Goal: Task Accomplishment & Management: Manage account settings

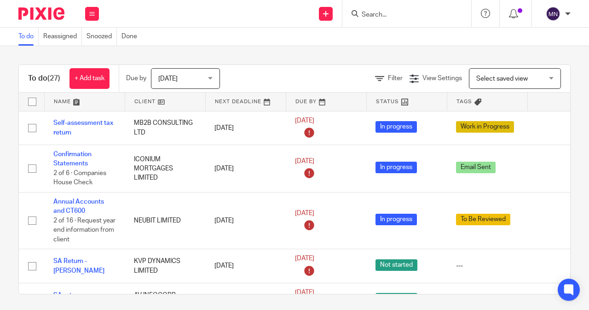
click at [372, 13] on input "Search" at bounding box center [402, 15] width 83 height 8
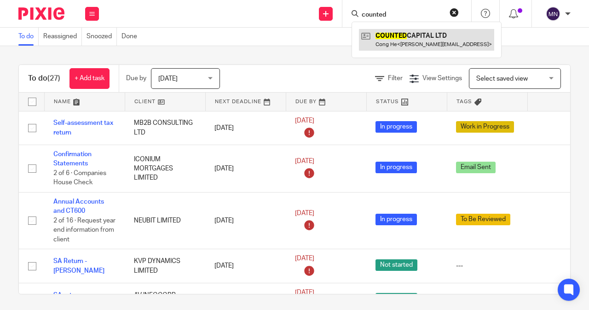
type input "counted"
click at [394, 44] on link at bounding box center [426, 39] width 135 height 21
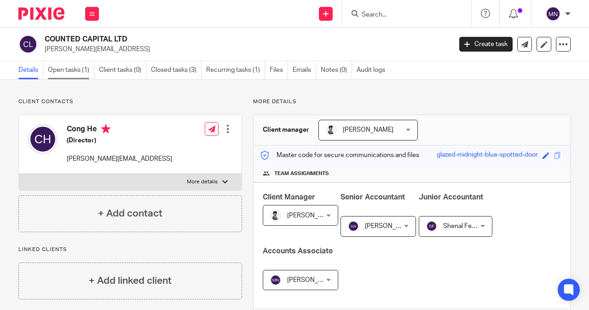
click at [75, 75] on link "Open tasks (1)" at bounding box center [71, 70] width 46 height 18
click at [374, 134] on span "[PERSON_NAME]" at bounding box center [362, 129] width 73 height 19
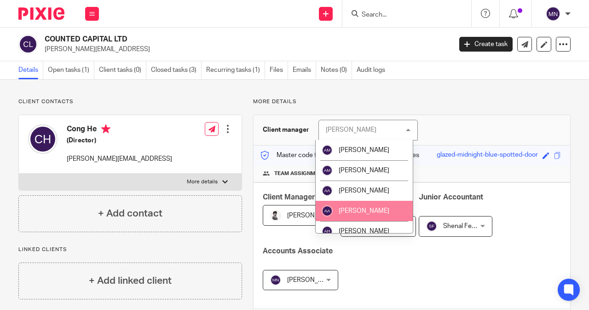
click at [366, 212] on span "[PERSON_NAME]" at bounding box center [364, 210] width 51 height 6
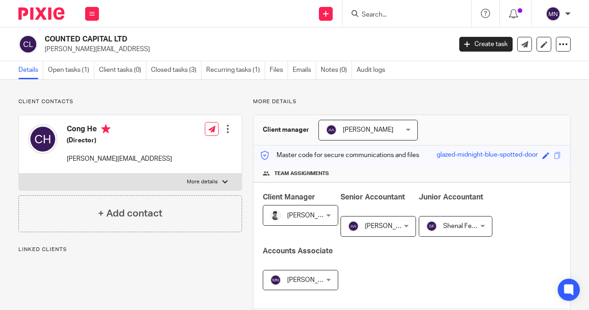
click at [315, 214] on span "[PERSON_NAME]" at bounding box center [312, 215] width 51 height 6
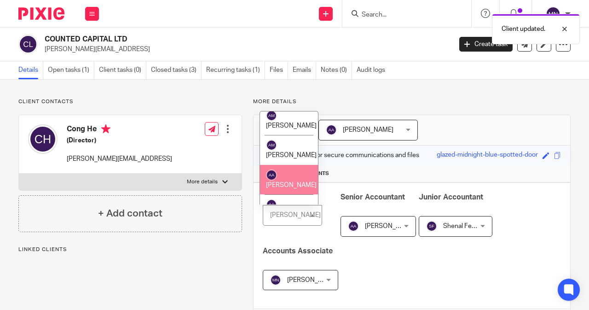
scroll to position [46, 0]
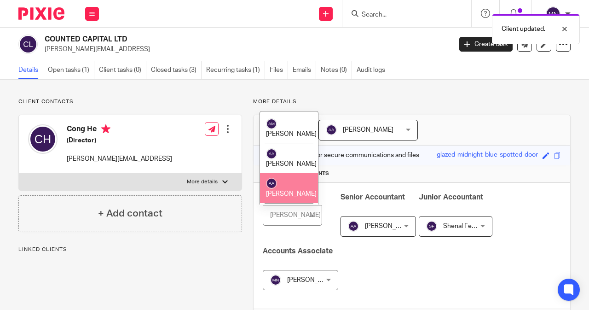
click at [289, 190] on span "[PERSON_NAME]" at bounding box center [291, 193] width 51 height 6
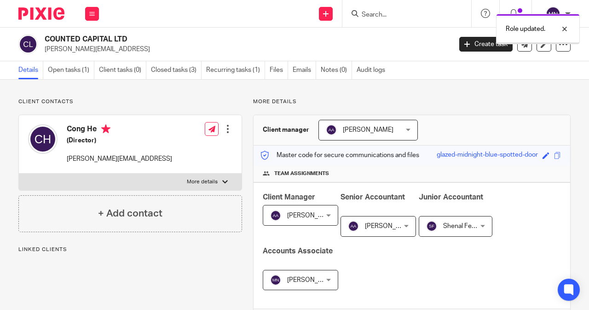
click at [367, 223] on span "[PERSON_NAME]" at bounding box center [390, 226] width 51 height 6
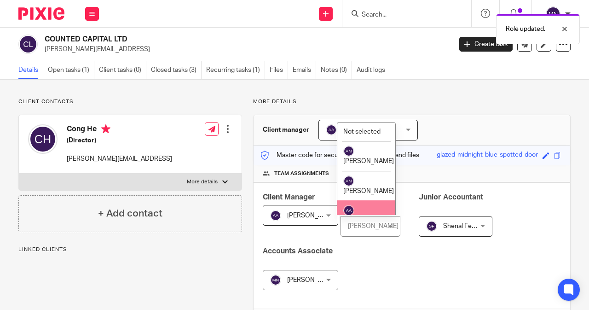
click at [324, 273] on span "[PERSON_NAME]" at bounding box center [297, 279] width 54 height 19
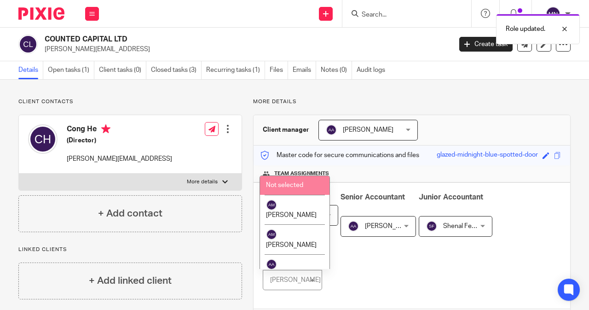
click at [290, 185] on span "Not selected" at bounding box center [284, 185] width 37 height 6
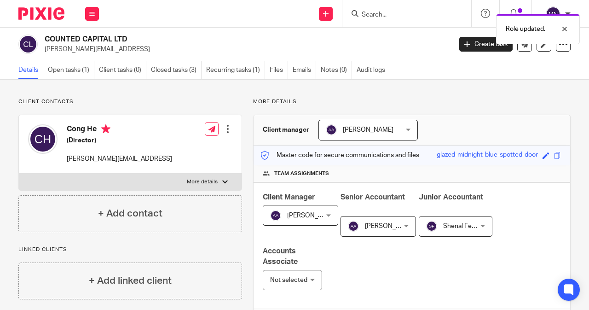
click at [357, 225] on span "[PERSON_NAME]" at bounding box center [375, 225] width 54 height 19
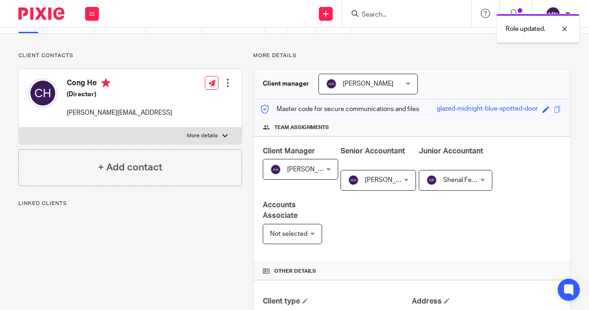
scroll to position [46, 0]
click at [365, 182] on span "[PERSON_NAME]" at bounding box center [390, 180] width 51 height 6
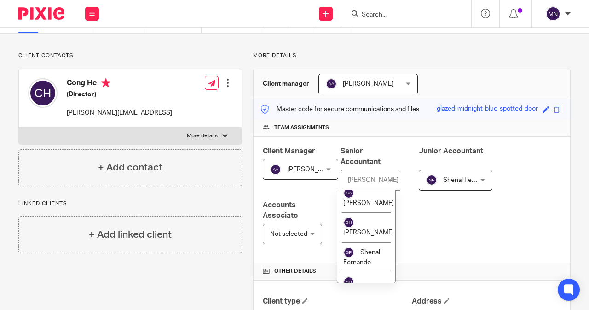
scroll to position [920, 0]
click at [362, 180] on li "Shenal Fernando" at bounding box center [366, 165] width 58 height 30
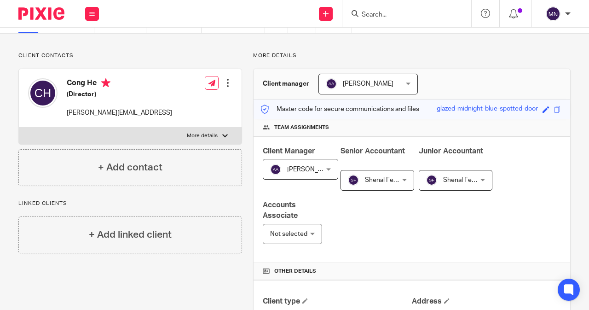
click at [430, 177] on img at bounding box center [431, 179] width 11 height 11
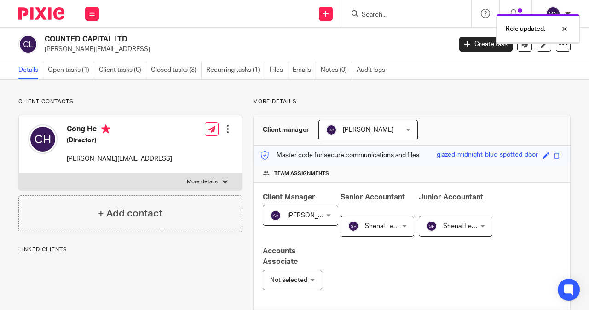
click at [437, 231] on span "Shenal Fernando" at bounding box center [452, 225] width 52 height 19
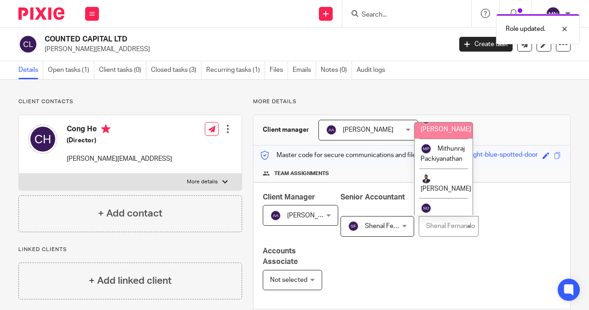
scroll to position [460, 0]
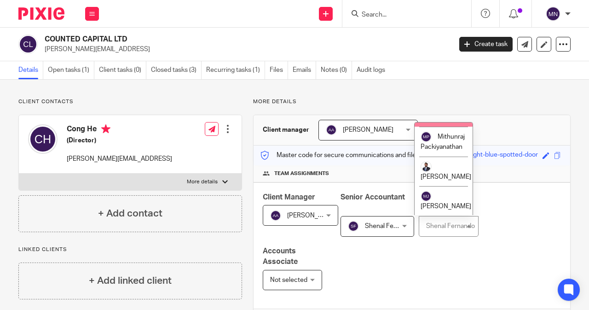
click at [438, 120] on span "[PERSON_NAME]" at bounding box center [445, 117] width 51 height 6
